Goal: Check status: Check status

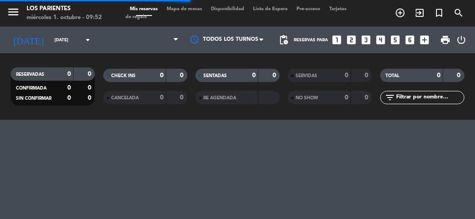
click at [50, 43] on input "[DATE]" at bounding box center [80, 40] width 60 height 14
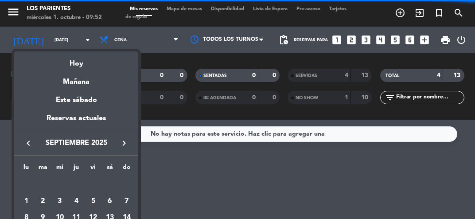
click at [74, 69] on div "Hoy" at bounding box center [76, 60] width 124 height 18
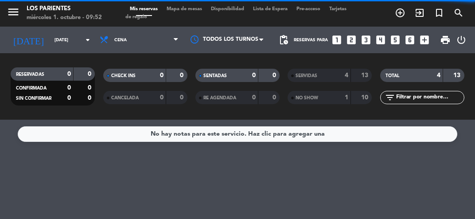
type input "[DATE]"
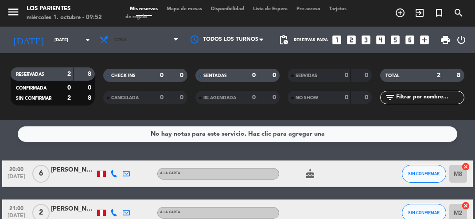
click at [132, 45] on span "Cena" at bounding box center [139, 39] width 88 height 19
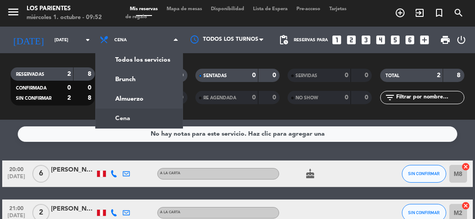
click at [169, 41] on span "Cena" at bounding box center [139, 39] width 88 height 19
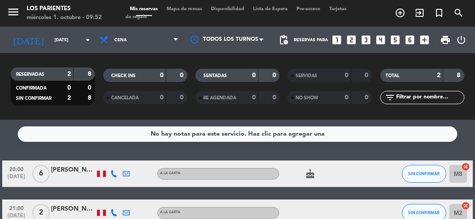
click at [140, 44] on span "Cena" at bounding box center [139, 39] width 88 height 19
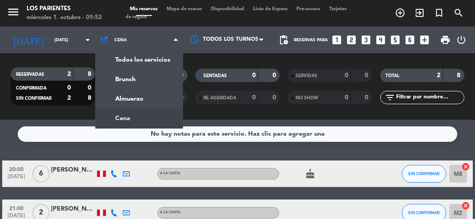
click at [120, 105] on div "menu [GEOGRAPHIC_DATA] [DATE] 1. octubre - 09:52 Mis reservas Mapa de mesas Dis…" at bounding box center [237, 60] width 475 height 120
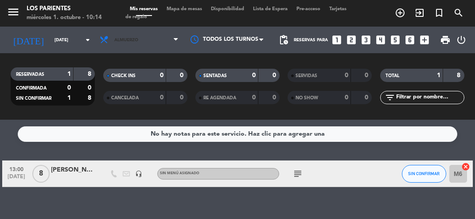
click at [154, 39] on span "Almuerzo" at bounding box center [139, 39] width 88 height 19
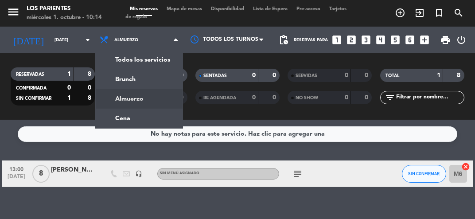
click at [119, 117] on div "menu [GEOGRAPHIC_DATA] [DATE] 1. octubre - 10:14 Mis reservas Mapa de mesas Dis…" at bounding box center [237, 60] width 475 height 120
